Goal: Transaction & Acquisition: Purchase product/service

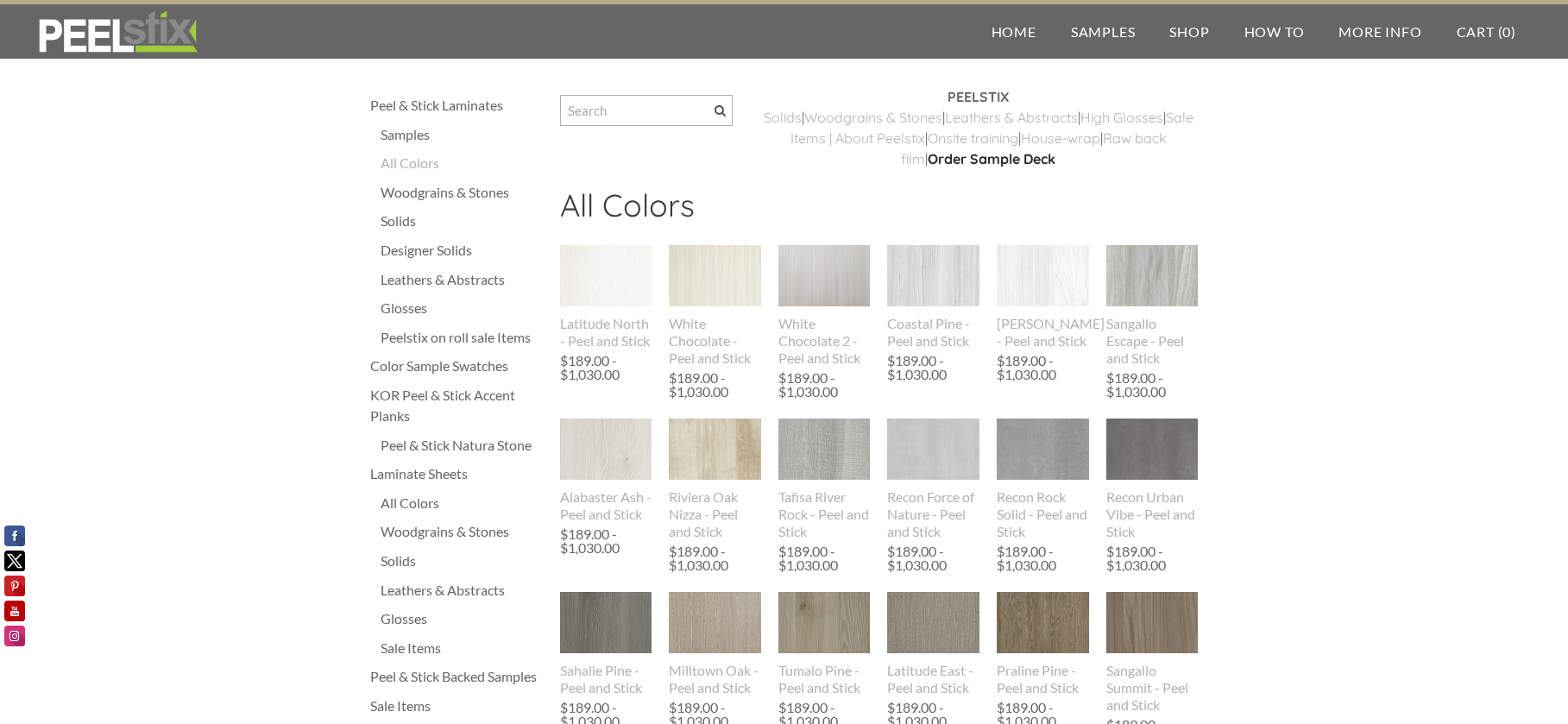
click at [414, 645] on div "Sale Items" at bounding box center [462, 647] width 162 height 20
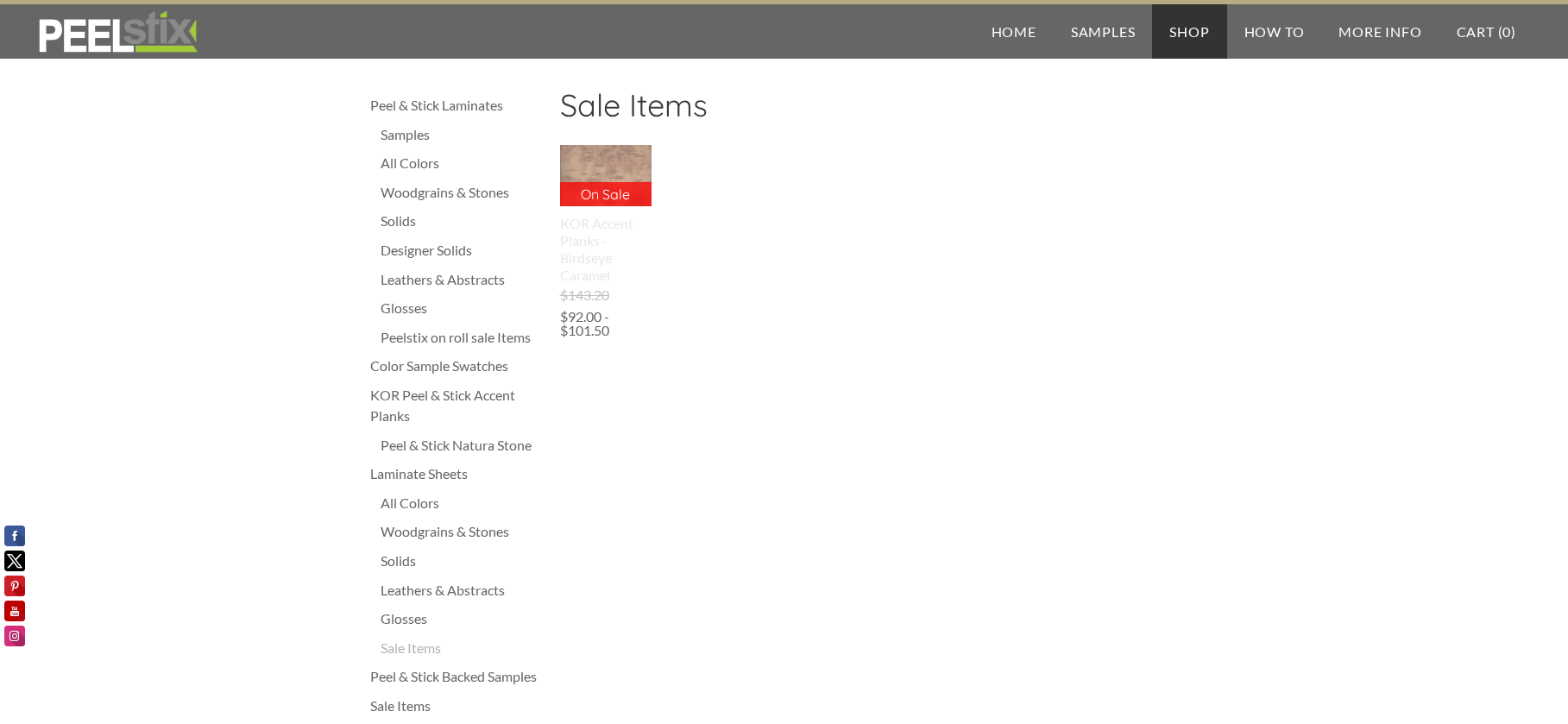
click at [601, 183] on p "On Sale" at bounding box center [606, 194] width 93 height 24
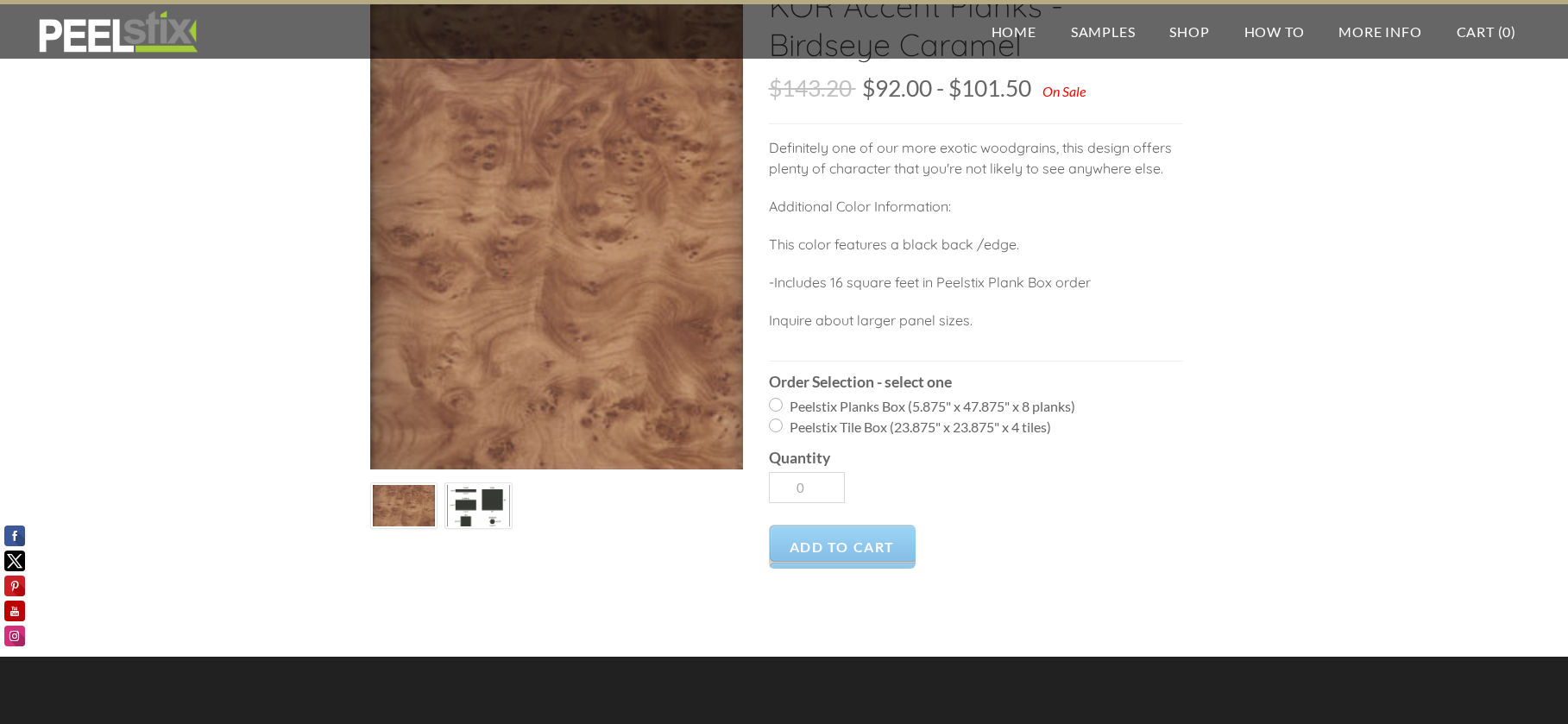
scroll to position [173, 0]
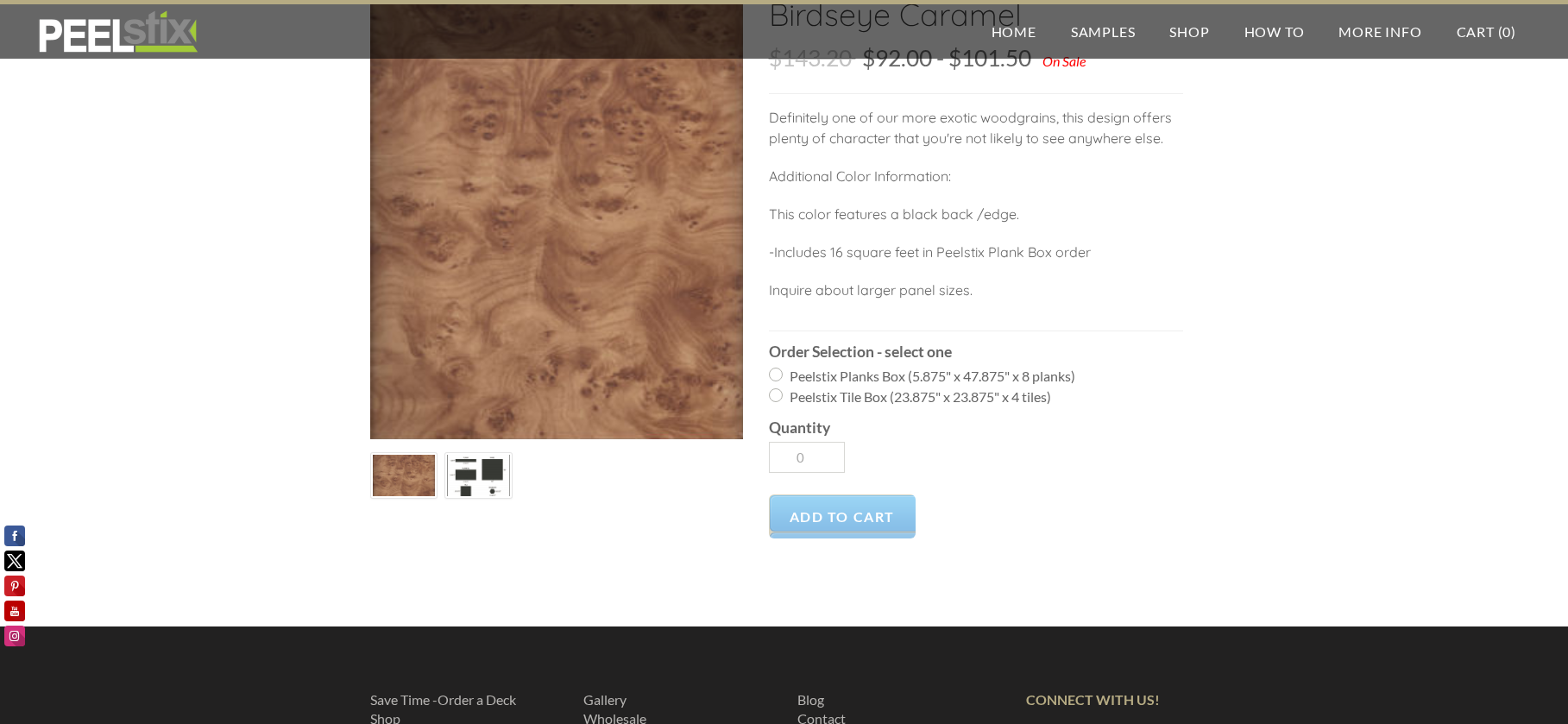
click at [481, 475] on img at bounding box center [478, 476] width 63 height 53
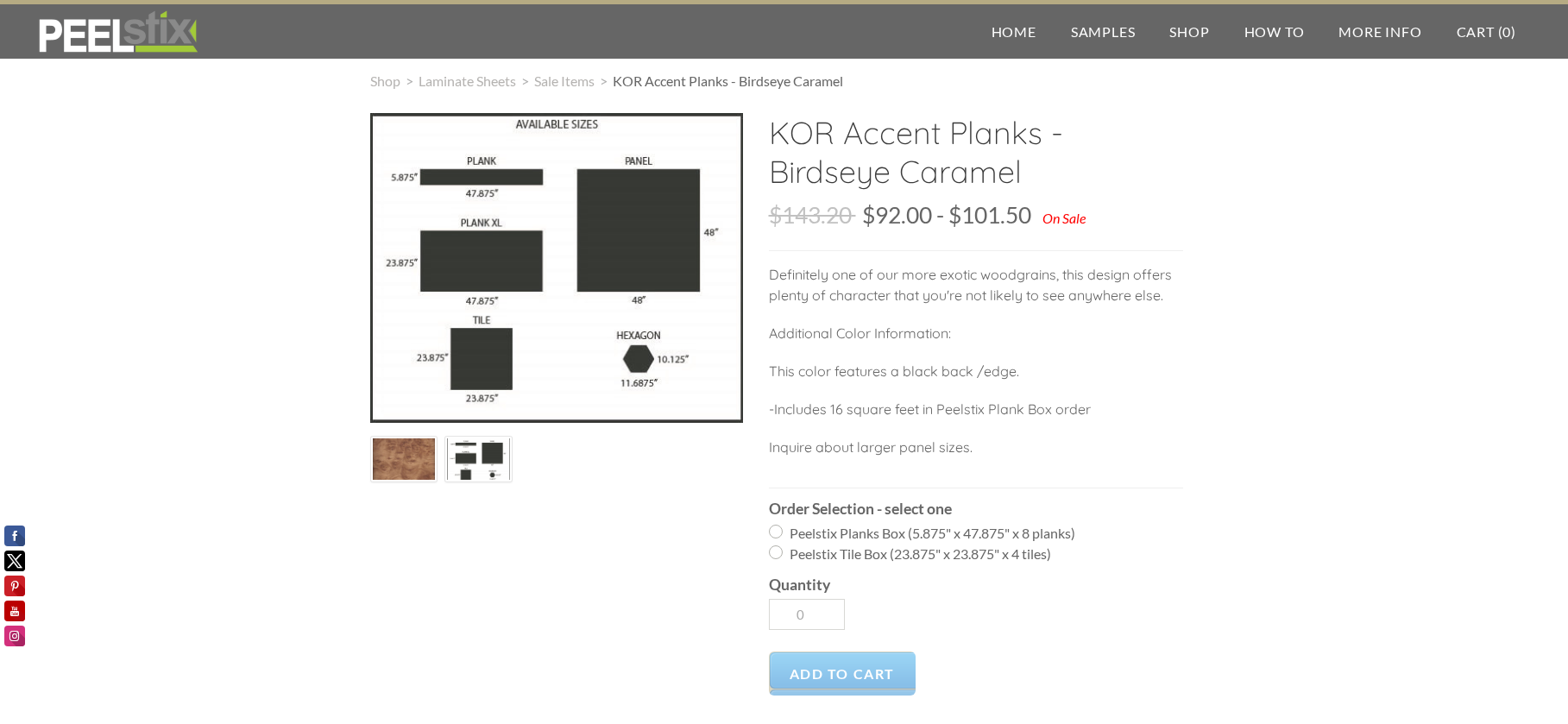
scroll to position [0, 0]
